Goal: Task Accomplishment & Management: Manage account settings

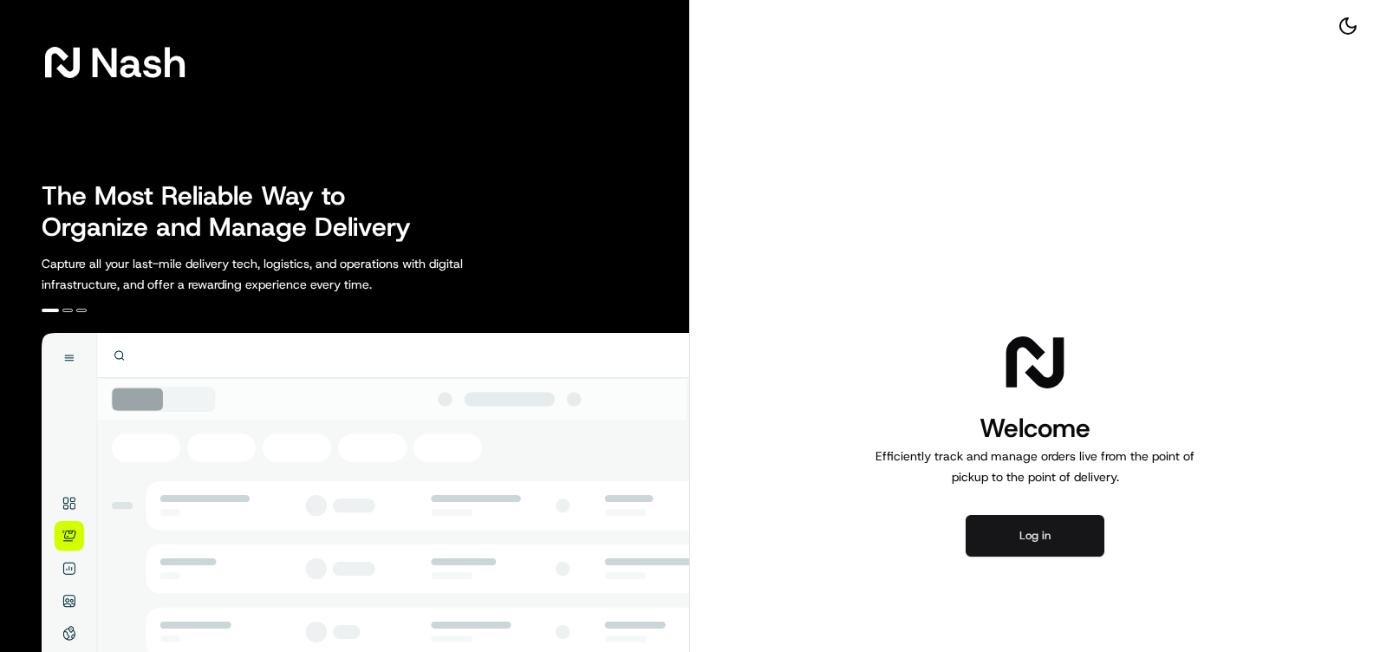
click at [1083, 527] on button "Log in" at bounding box center [1035, 536] width 139 height 42
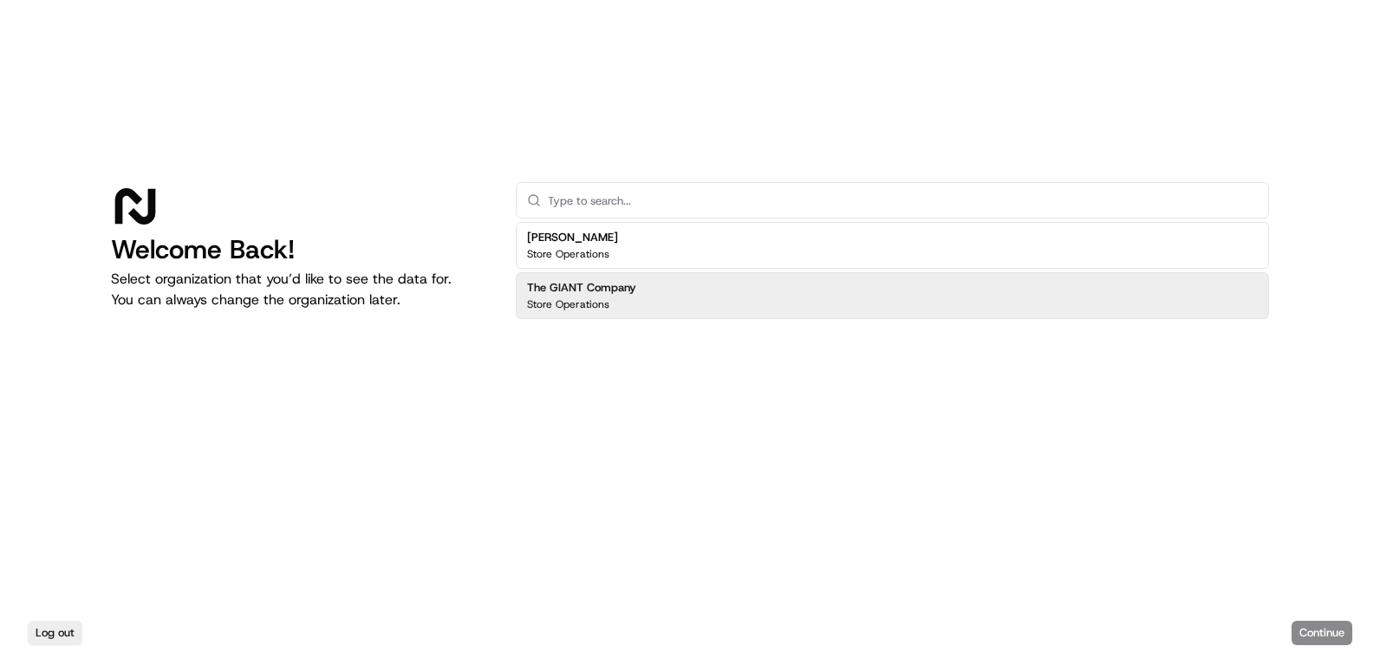
click at [726, 306] on div "The GIANT Company Store Operations" at bounding box center [892, 295] width 753 height 47
click at [1319, 646] on div "Log out Continue" at bounding box center [690, 633] width 1380 height 38
click at [1319, 639] on button "Continue" at bounding box center [1322, 633] width 61 height 24
